Goal: Information Seeking & Learning: Learn about a topic

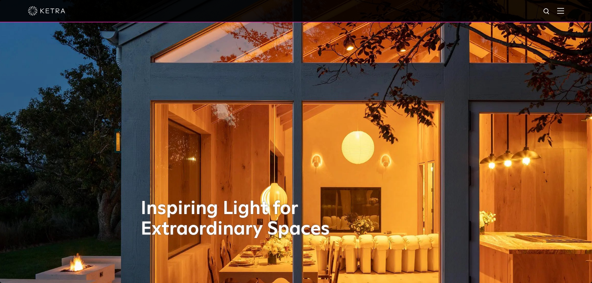
click at [564, 10] on img at bounding box center [560, 11] width 7 height 6
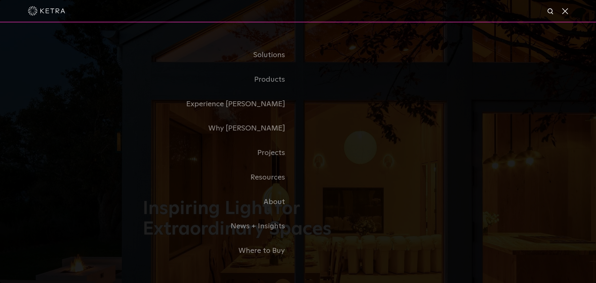
click at [0, 0] on link "Residential Products" at bounding box center [0, 0] width 0 height 0
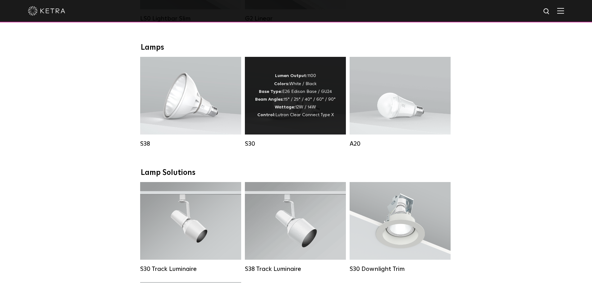
scroll to position [342, 0]
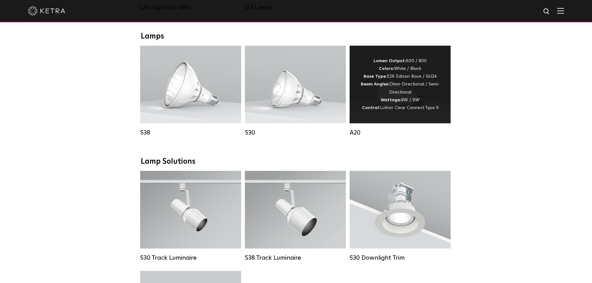
click at [370, 93] on div "Lumen Output: 600 / 800 Colors: White / Black Base Type: E26 Edison Base / GU24…" at bounding box center [400, 84] width 82 height 55
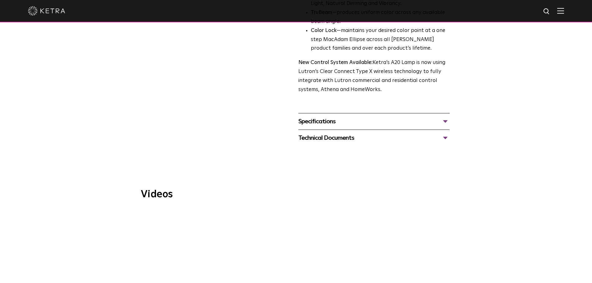
scroll to position [248, 0]
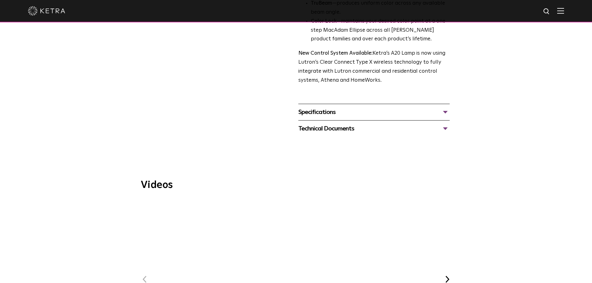
click at [344, 107] on div "Specifications" at bounding box center [373, 112] width 151 height 10
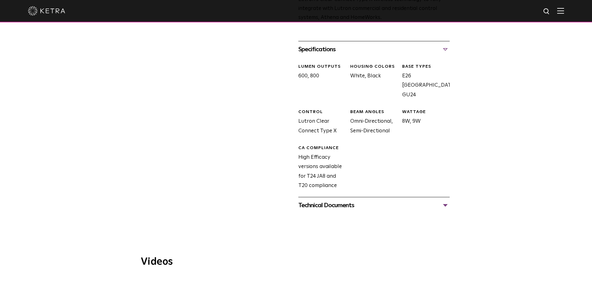
scroll to position [404, 0]
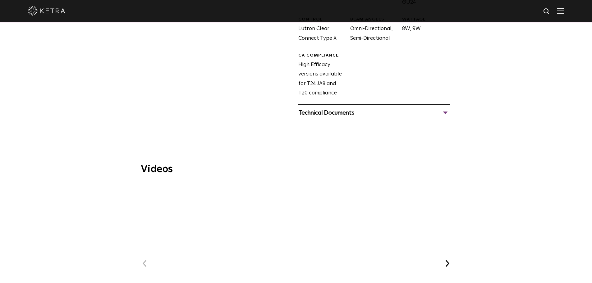
click at [336, 108] on div "Technical Documents" at bounding box center [373, 113] width 151 height 10
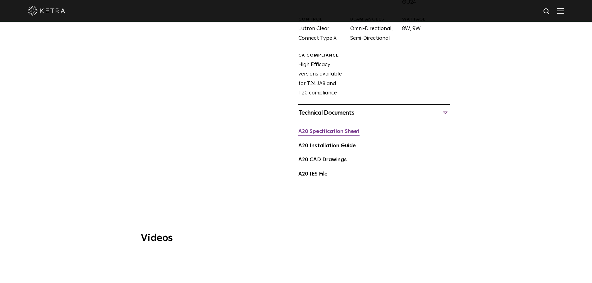
click at [314, 129] on link "A20 Specification Sheet" at bounding box center [328, 131] width 61 height 5
